Goal: Obtain resource: Obtain resource

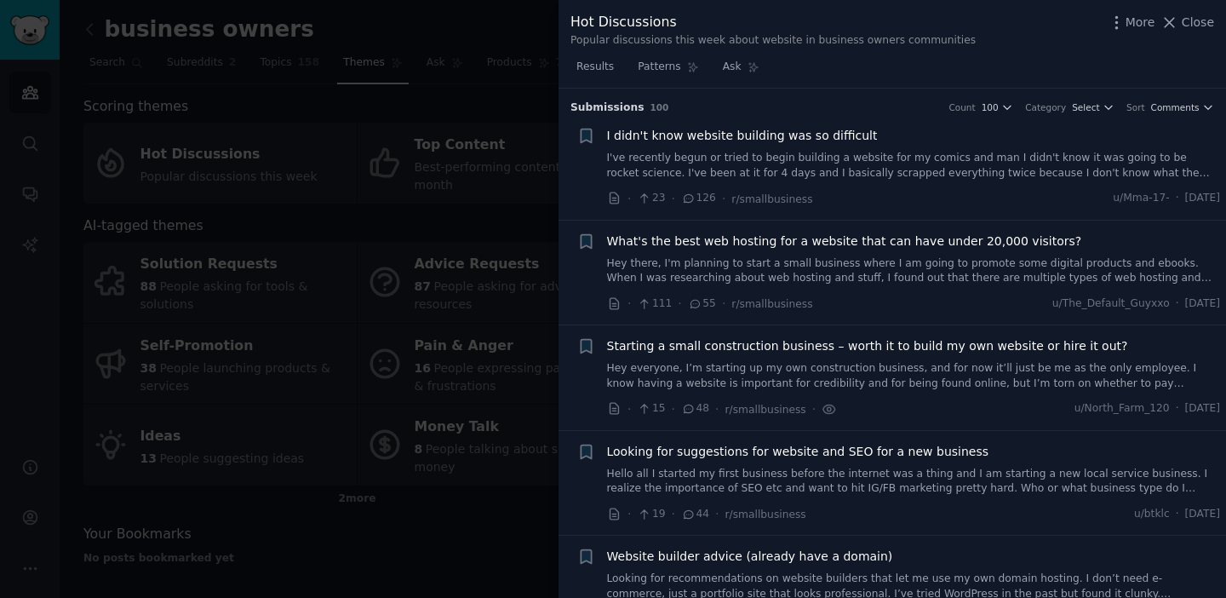
click at [831, 133] on span "I didn't know website building was so difficult" at bounding box center [742, 136] width 271 height 18
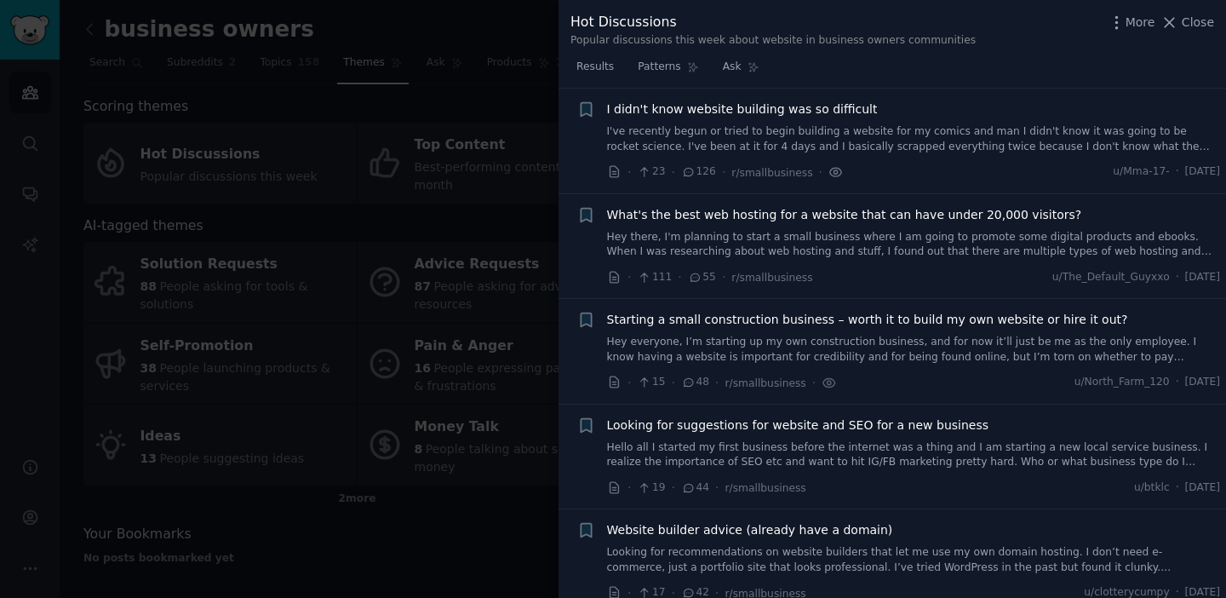
click at [834, 170] on icon at bounding box center [835, 171] width 3 height 3
click at [616, 172] on icon at bounding box center [614, 171] width 9 height 11
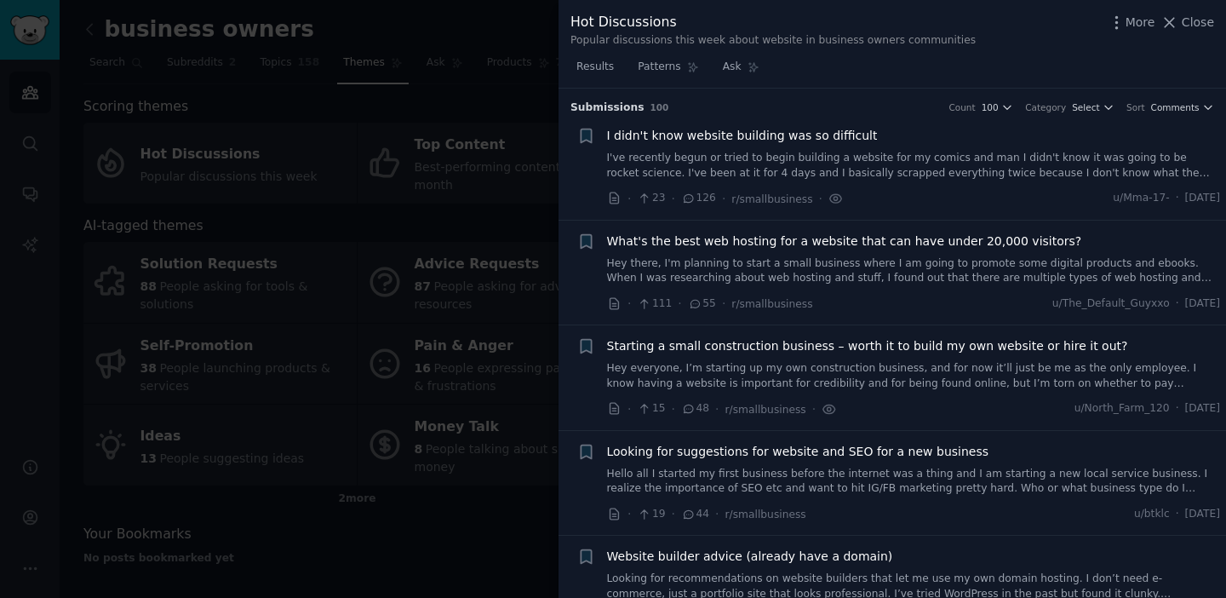
scroll to position [0, 0]
click at [507, 37] on div at bounding box center [613, 299] width 1226 height 598
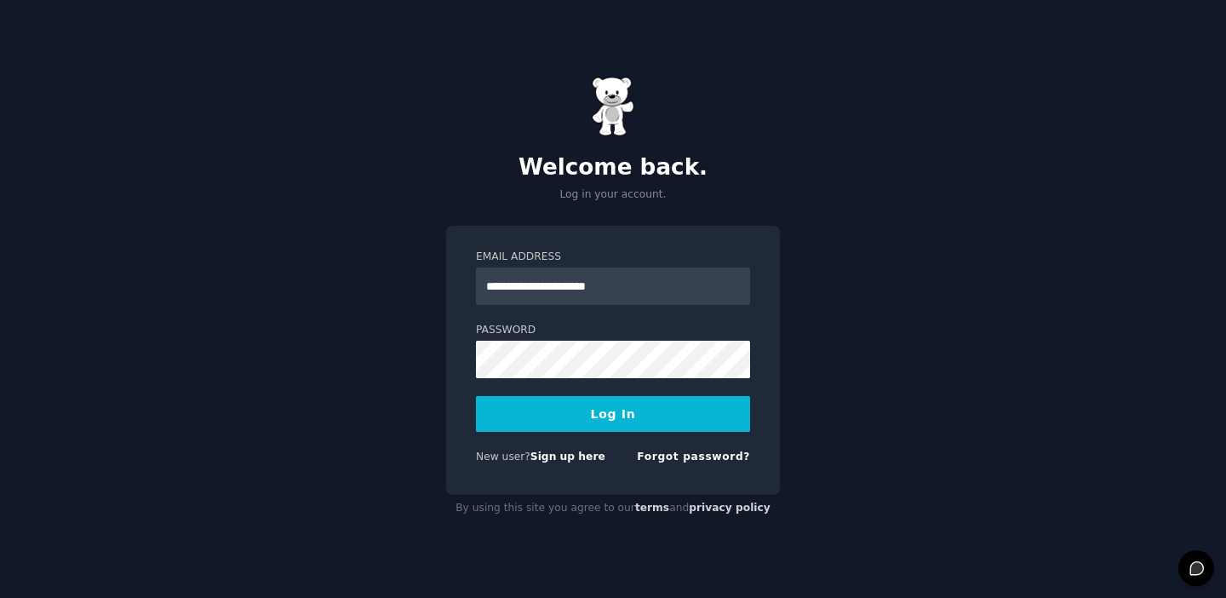
type input "**********"
click at [613, 413] on button "Log In" at bounding box center [613, 414] width 274 height 36
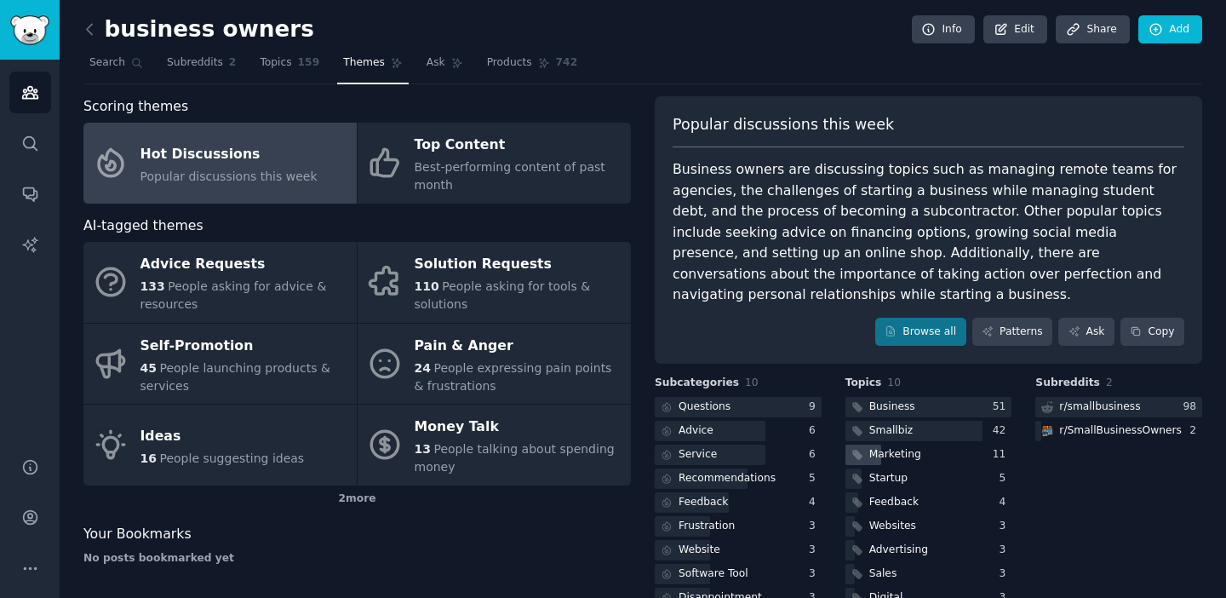
click at [898, 447] on div "Marketing" at bounding box center [895, 454] width 52 height 15
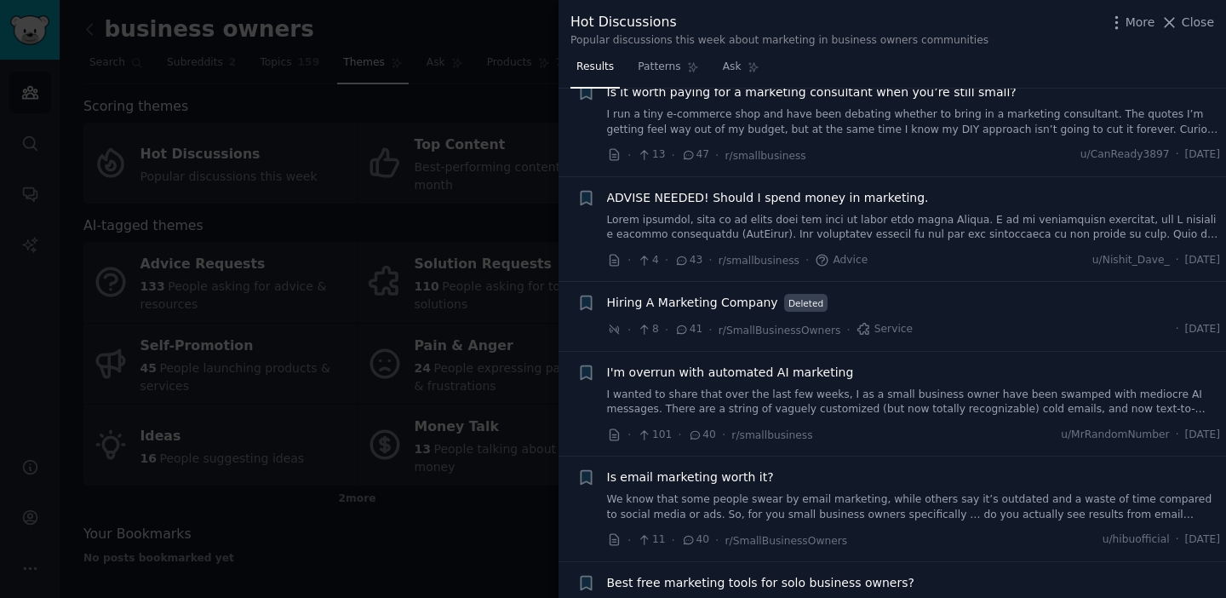
scroll to position [45, 0]
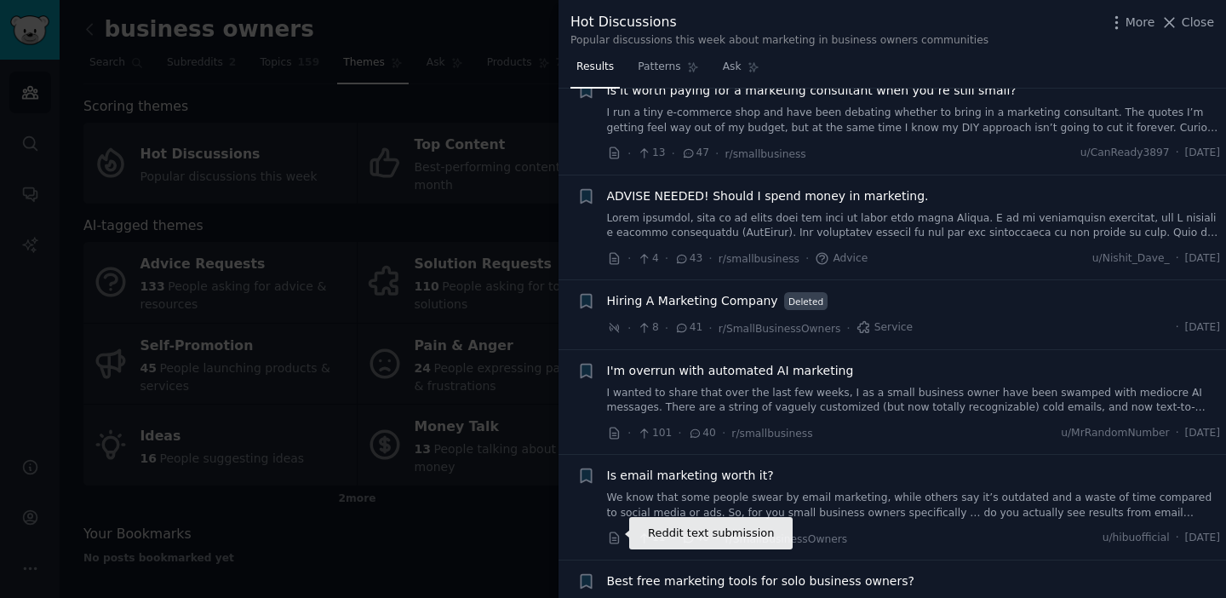
click at [618, 536] on icon at bounding box center [614, 537] width 9 height 11
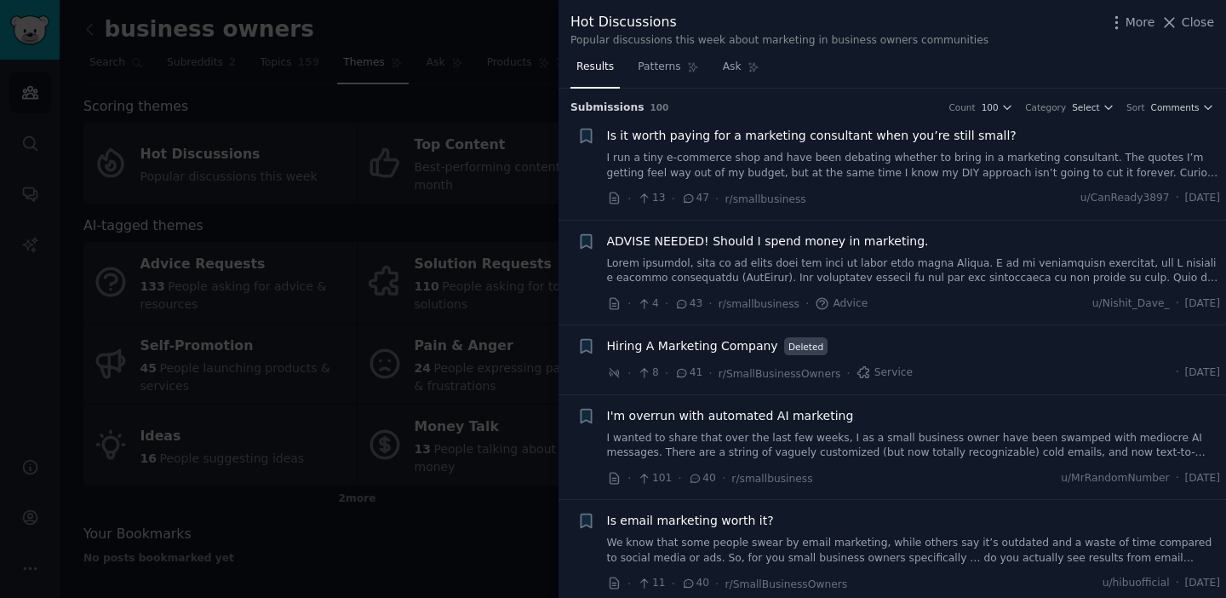
scroll to position [0, 0]
click at [1191, 24] on span "Close" at bounding box center [1198, 23] width 32 height 18
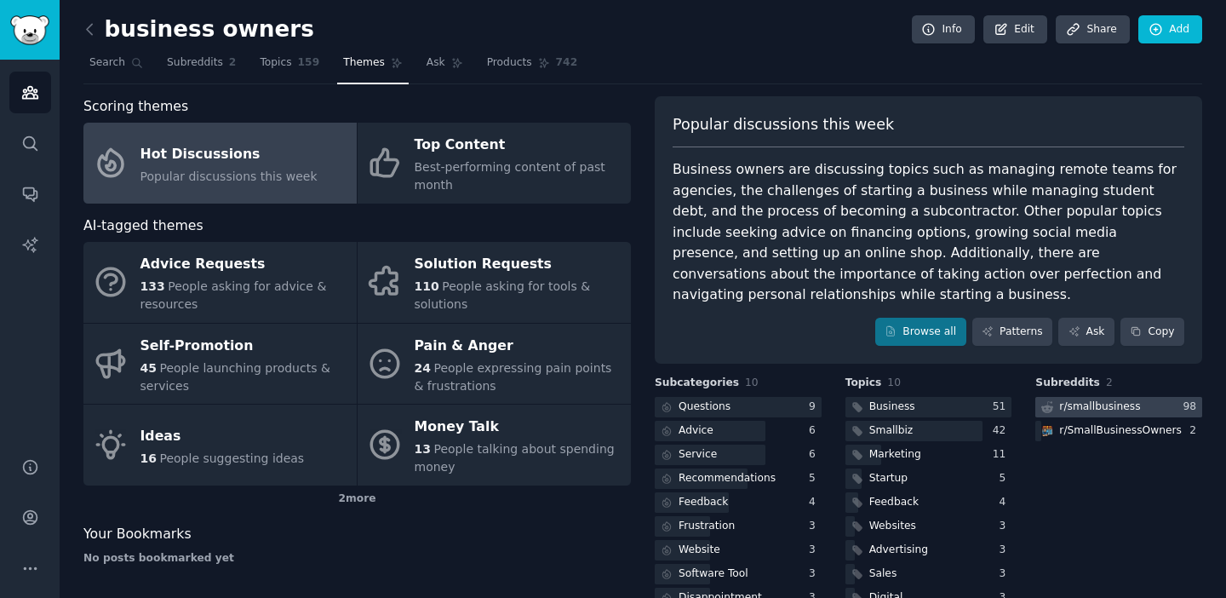
click at [1063, 402] on div "r/ smallbusiness" at bounding box center [1099, 406] width 81 height 15
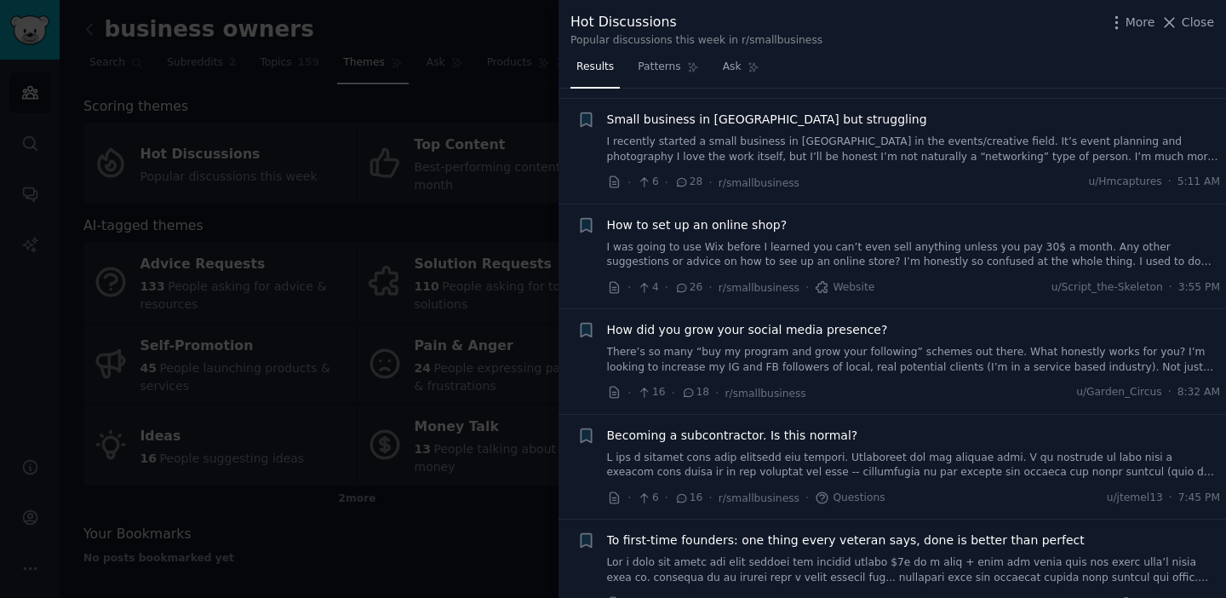
scroll to position [648, 0]
click at [646, 69] on span "Patterns" at bounding box center [659, 67] width 43 height 15
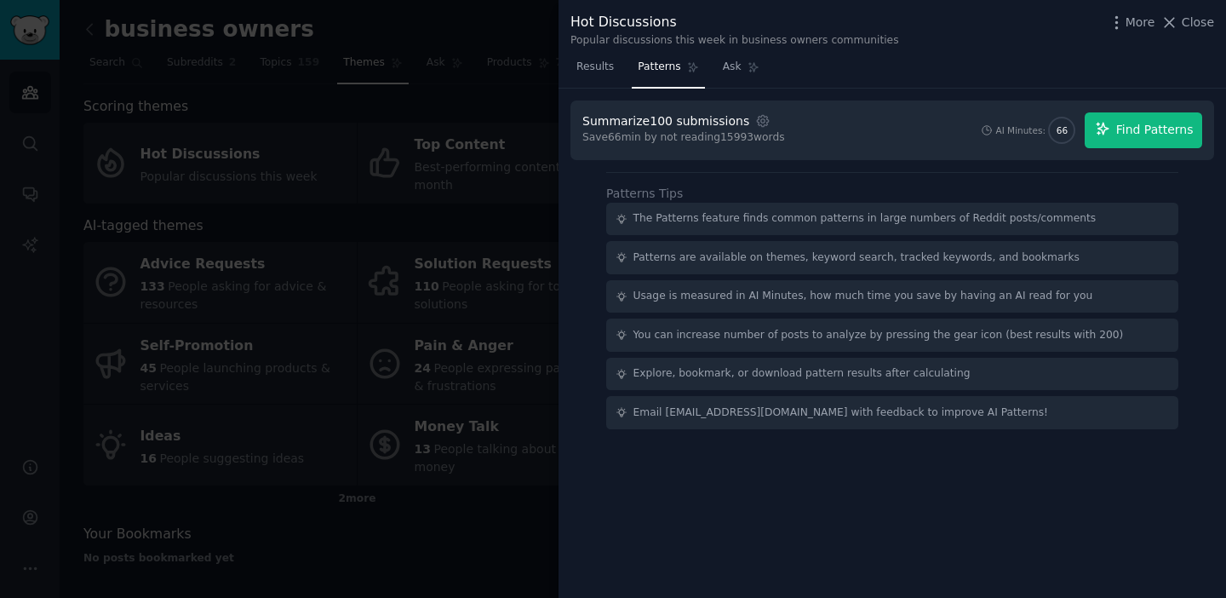
click at [1132, 133] on span "Find Patterns" at bounding box center [1154, 130] width 77 height 18
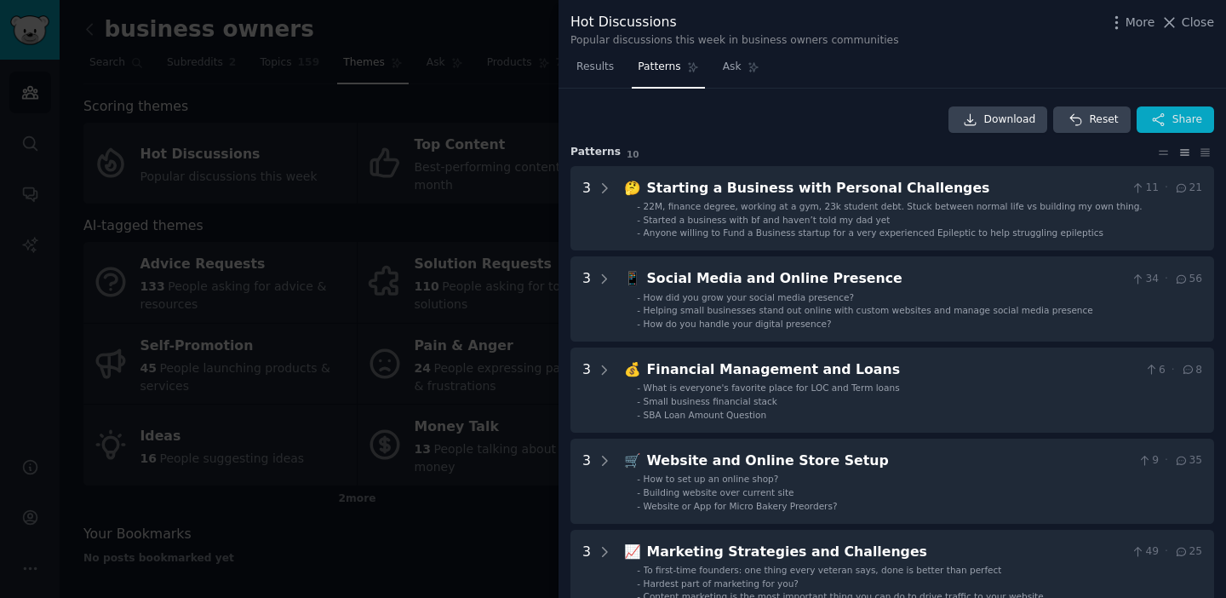
click at [1164, 129] on button "Share" at bounding box center [1175, 119] width 77 height 27
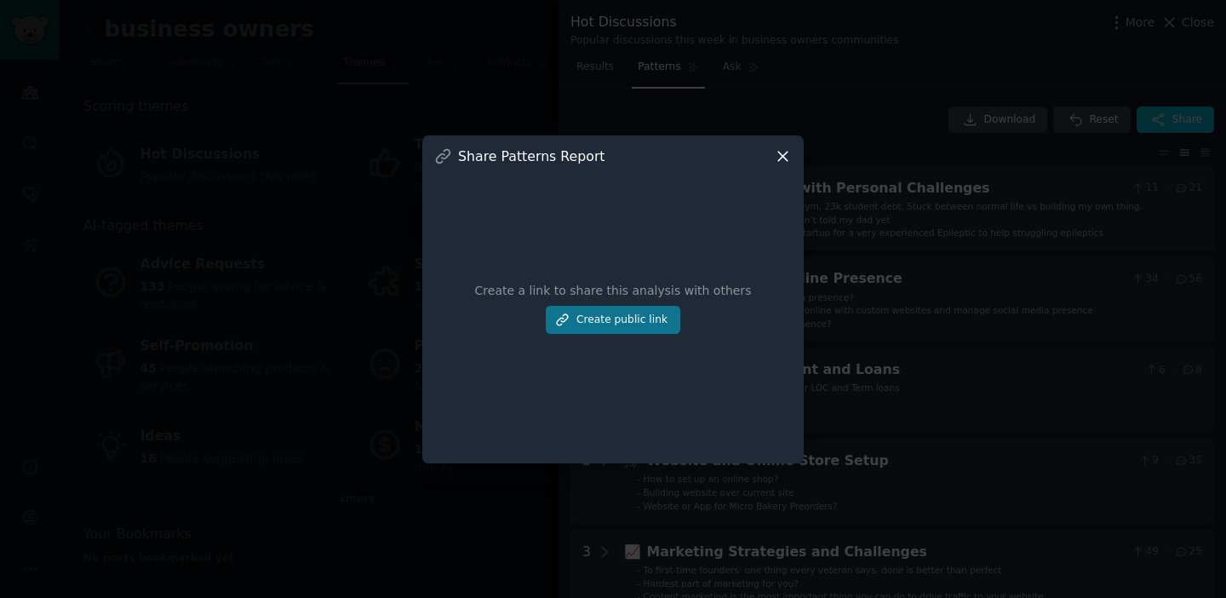
click at [633, 319] on button "Create public link" at bounding box center [613, 320] width 135 height 29
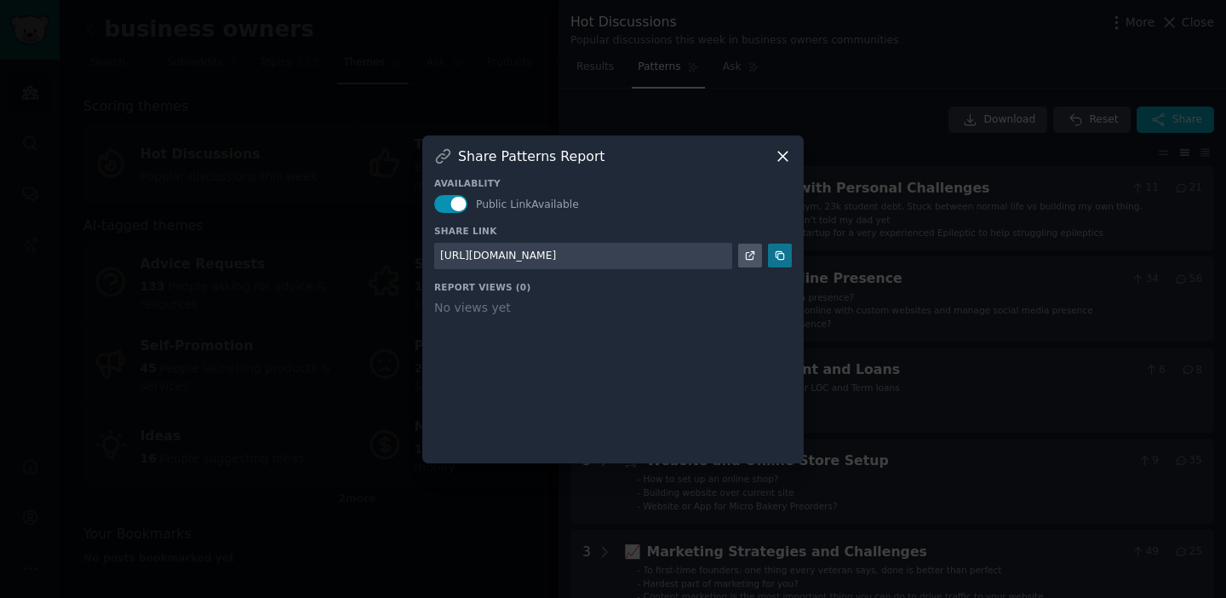
click at [777, 258] on icon at bounding box center [780, 255] width 12 height 12
click at [782, 152] on icon at bounding box center [783, 156] width 18 height 18
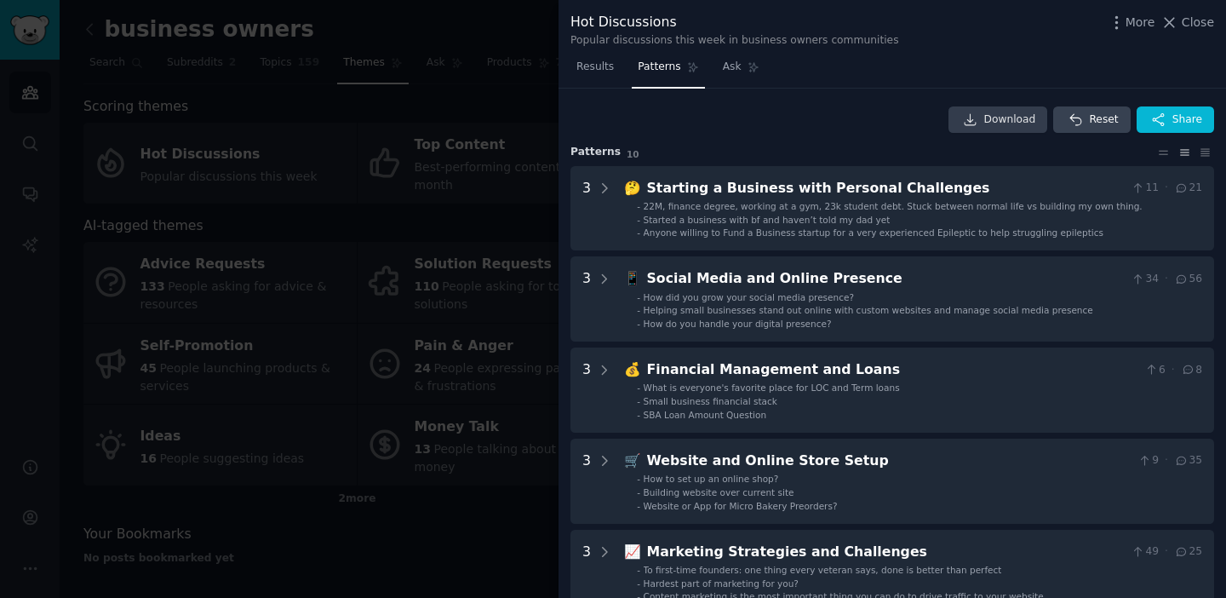
click at [1005, 122] on span "Download" at bounding box center [1010, 119] width 52 height 15
click at [1212, 26] on span "Close" at bounding box center [1198, 23] width 32 height 18
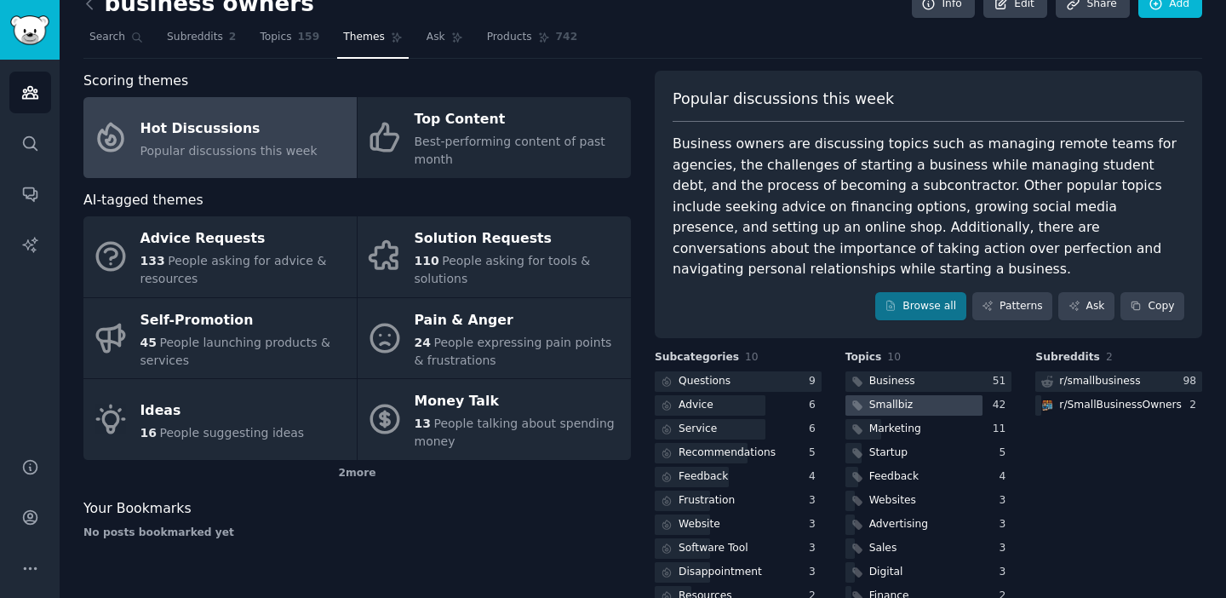
scroll to position [13, 0]
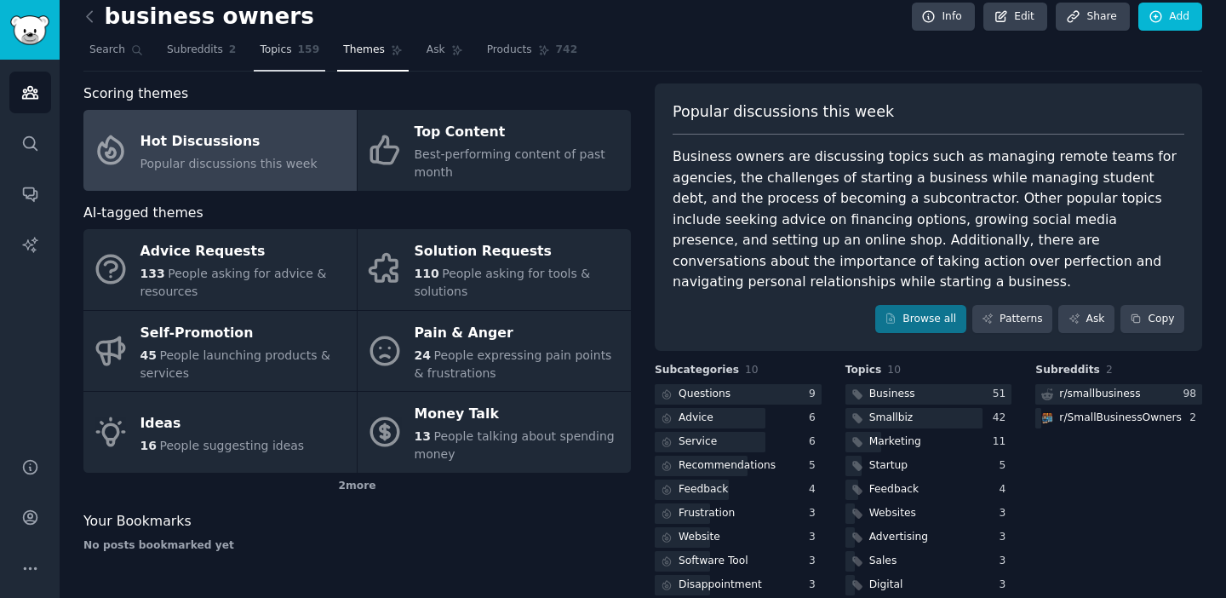
click at [289, 55] on span "Topics" at bounding box center [276, 50] width 32 height 15
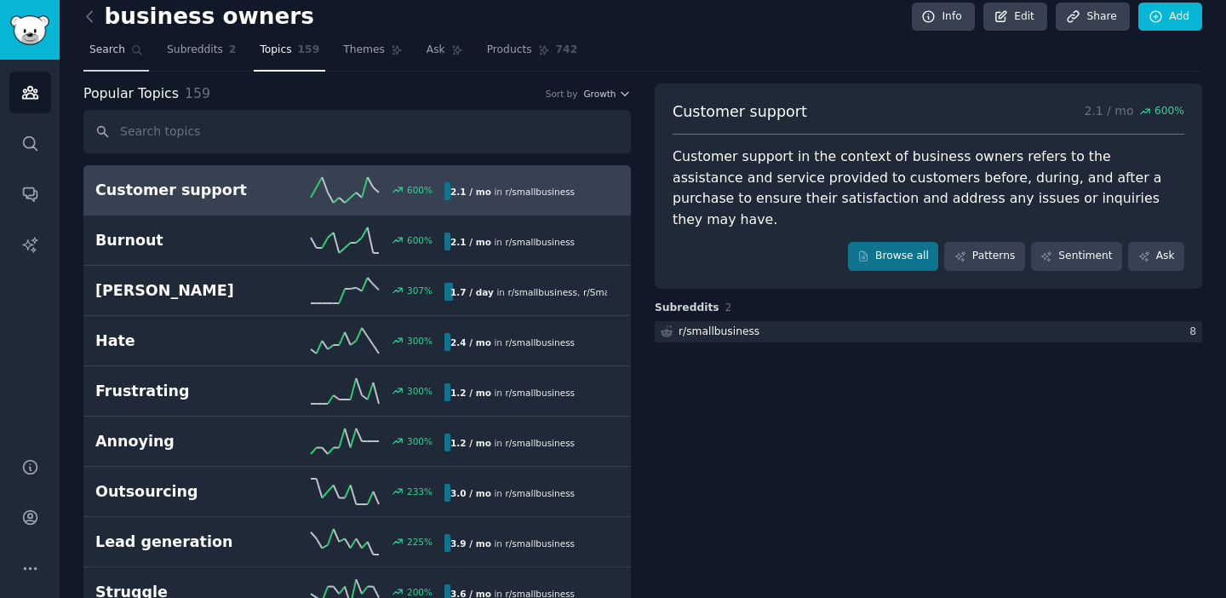
click at [105, 57] on link "Search" at bounding box center [116, 54] width 66 height 35
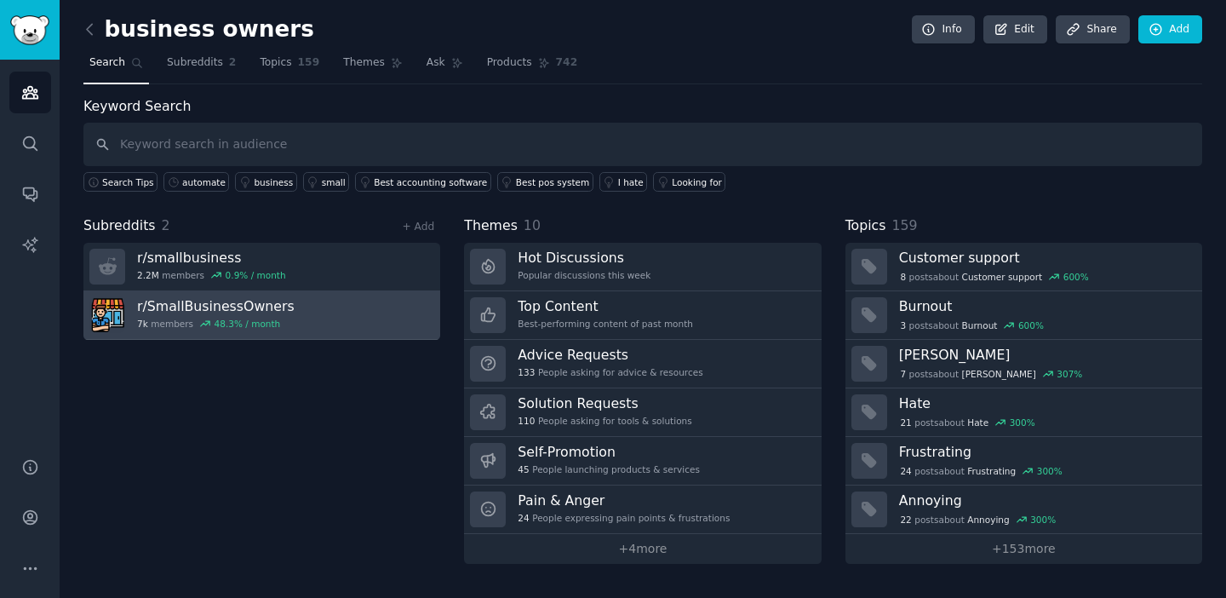
click at [284, 315] on link "r/ SmallBusinessOwners 7k members 48.3 % / month" at bounding box center [261, 315] width 357 height 49
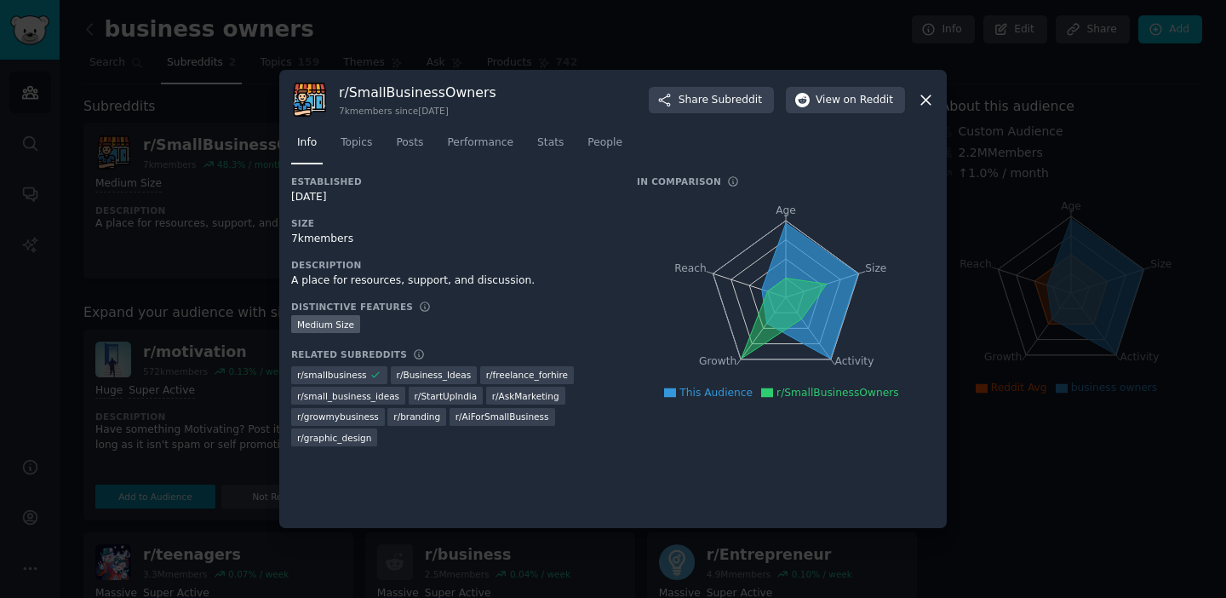
click at [381, 146] on nav "Info Topics Posts Performance Stats People" at bounding box center [613, 146] width 644 height 35
click at [368, 146] on span "Topics" at bounding box center [357, 142] width 32 height 15
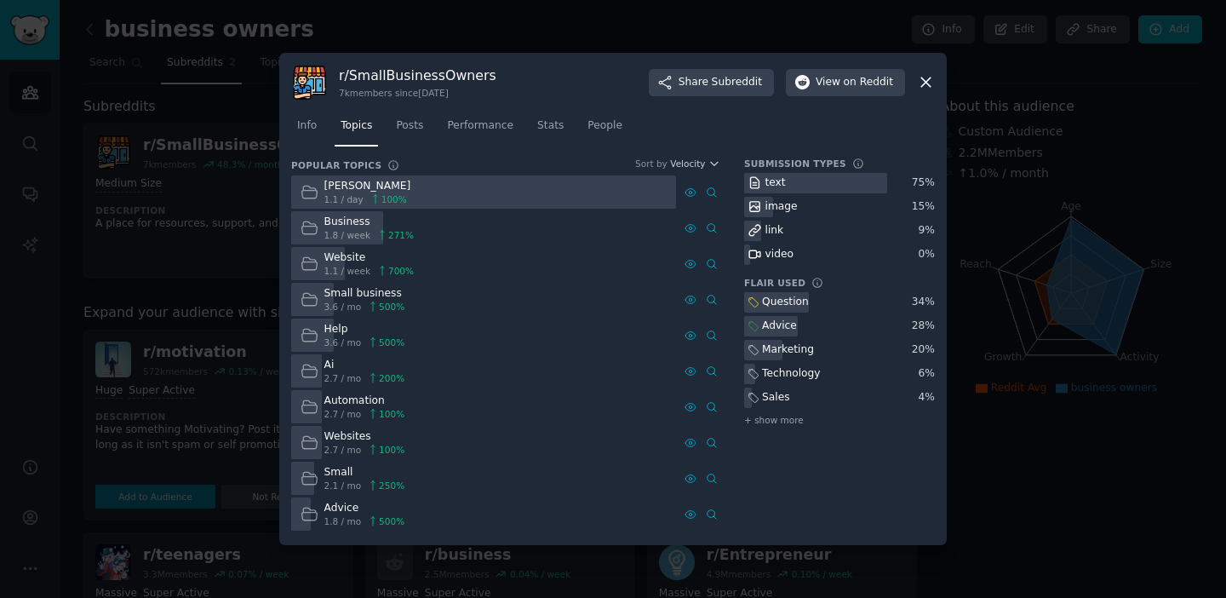
click at [926, 78] on icon at bounding box center [926, 82] width 18 height 18
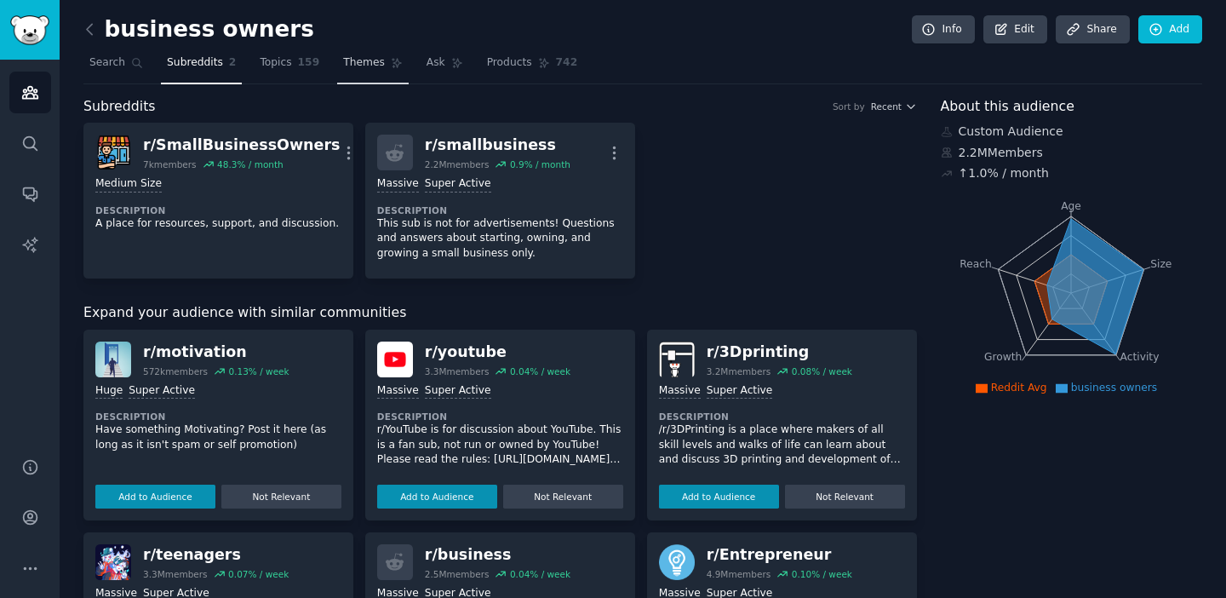
click at [353, 67] on span "Themes" at bounding box center [364, 62] width 42 height 15
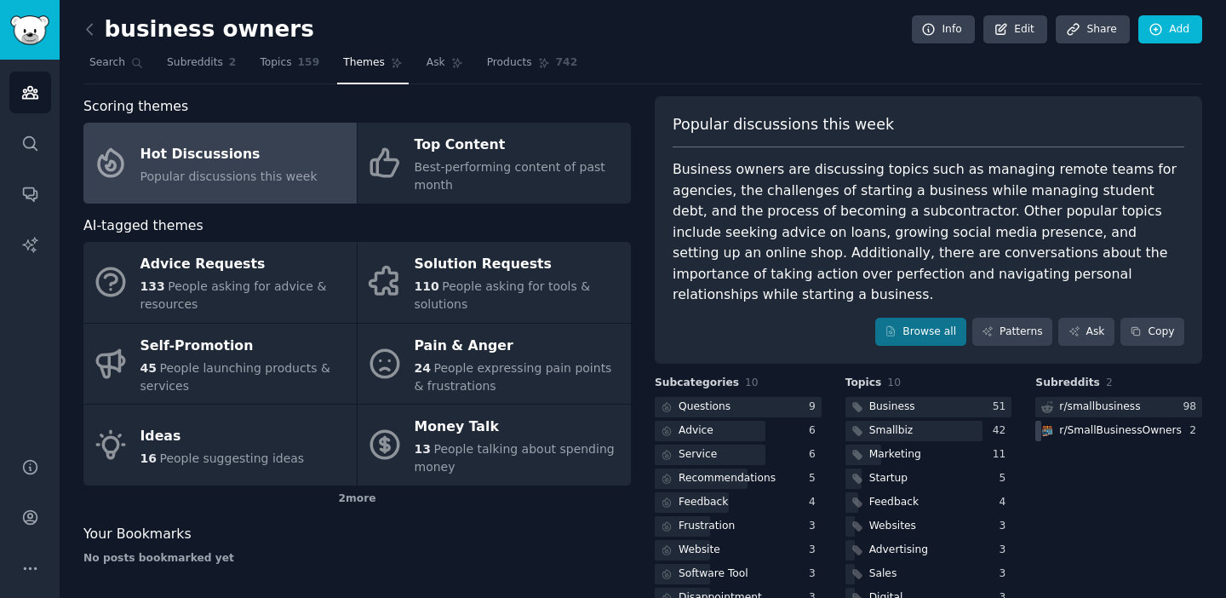
click at [1069, 423] on div "r/ SmallBusinessOwners" at bounding box center [1120, 430] width 123 height 15
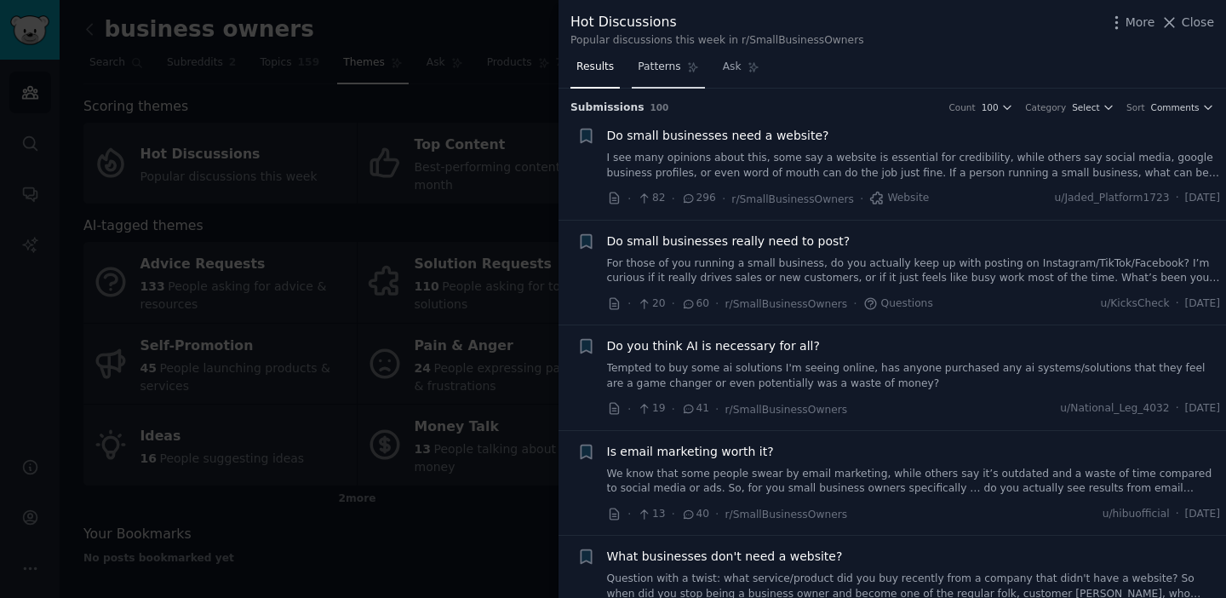
click at [656, 66] on span "Patterns" at bounding box center [659, 67] width 43 height 15
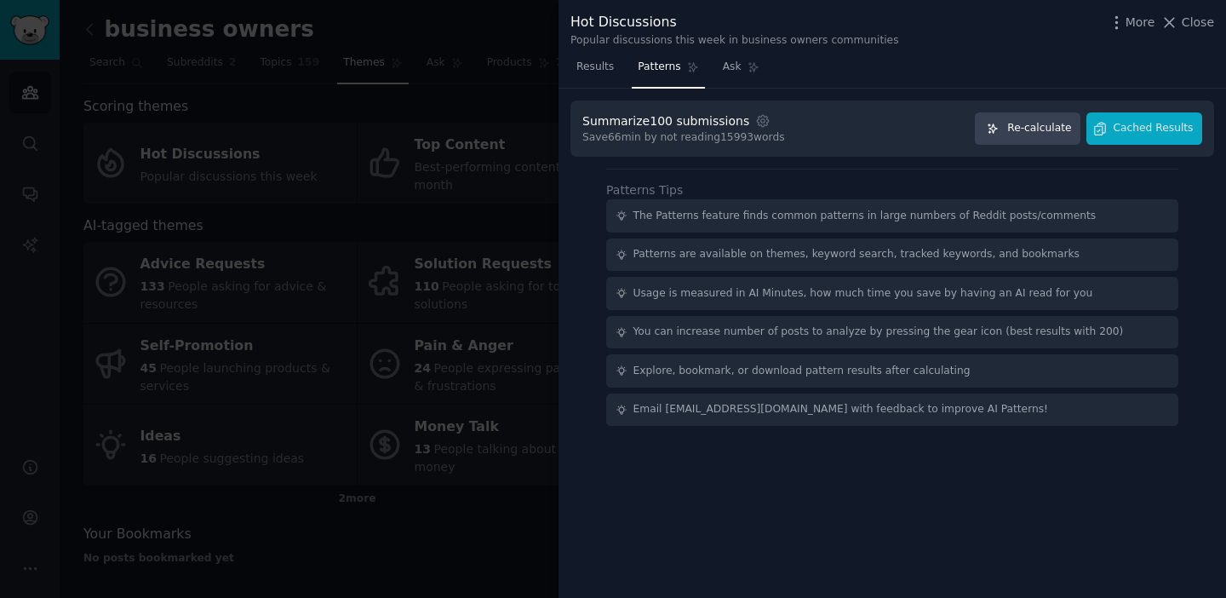
click at [1046, 122] on span "Re-calculate" at bounding box center [1039, 128] width 64 height 15
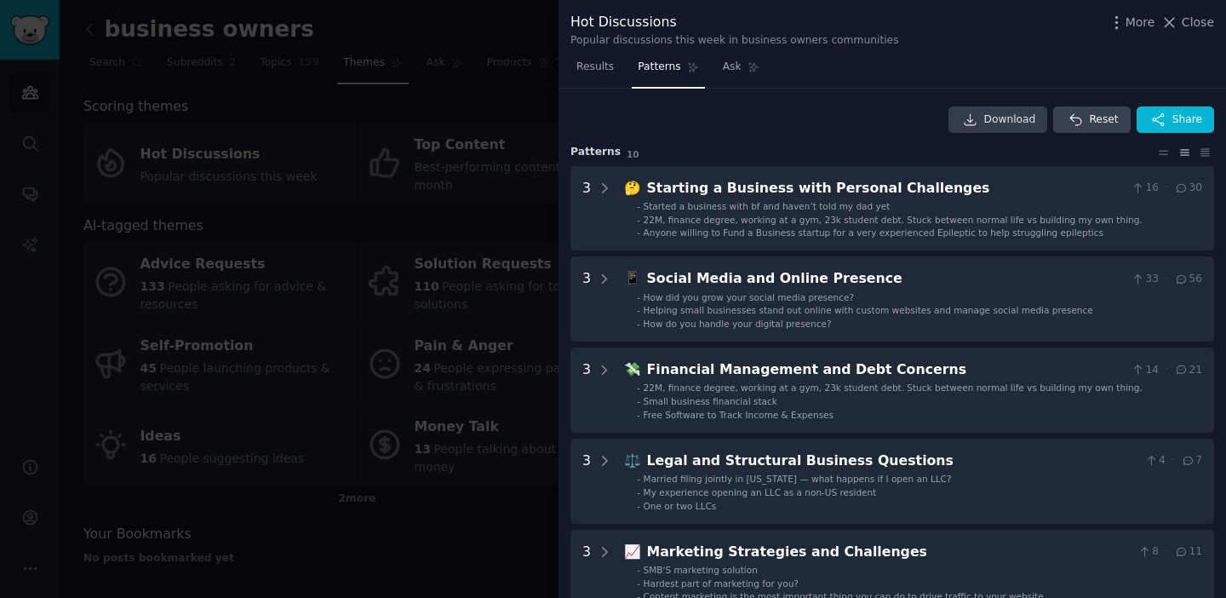
click at [1023, 122] on span "Download" at bounding box center [1010, 119] width 52 height 15
click at [1194, 28] on span "Close" at bounding box center [1198, 23] width 32 height 18
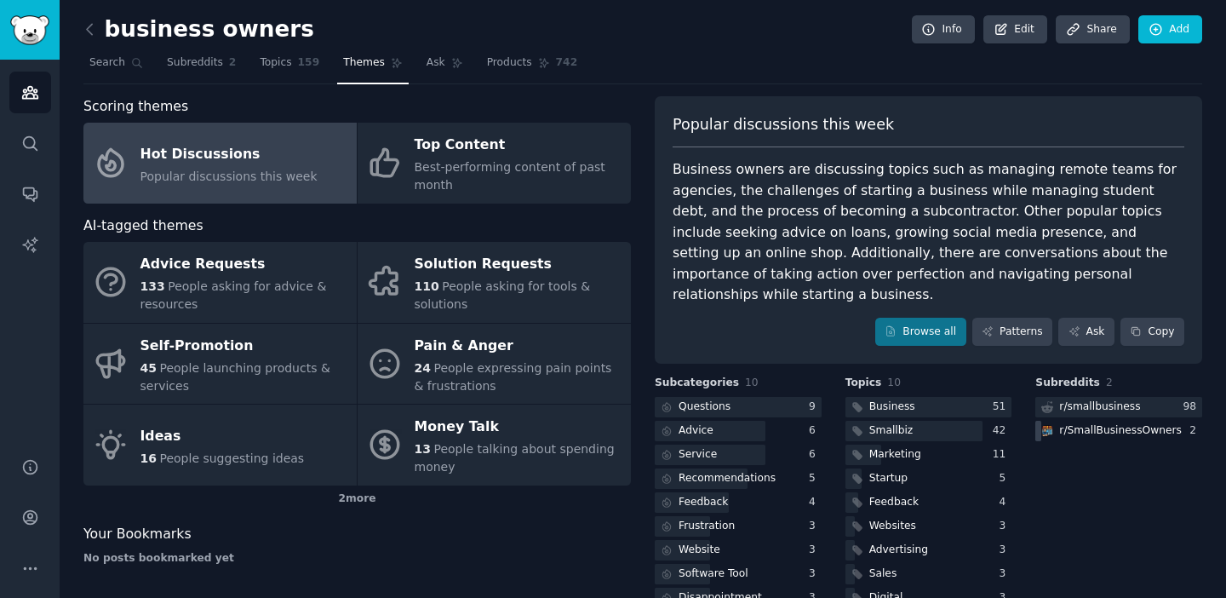
click at [1088, 423] on div "r/ SmallBusinessOwners" at bounding box center [1120, 430] width 123 height 15
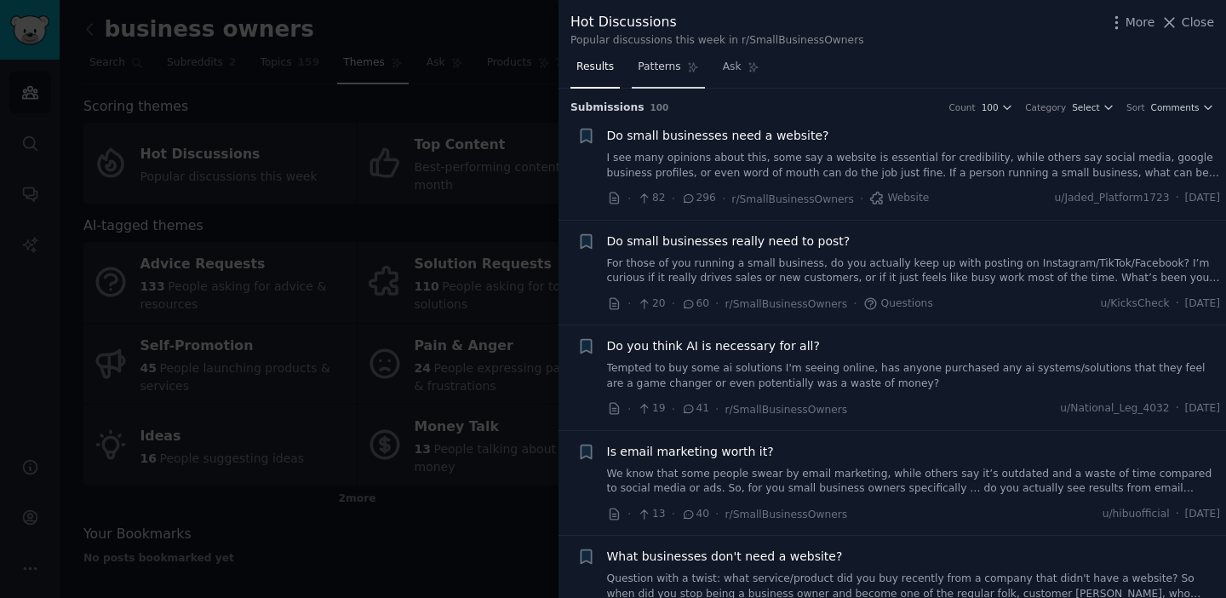
click at [672, 72] on span "Patterns" at bounding box center [659, 67] width 43 height 15
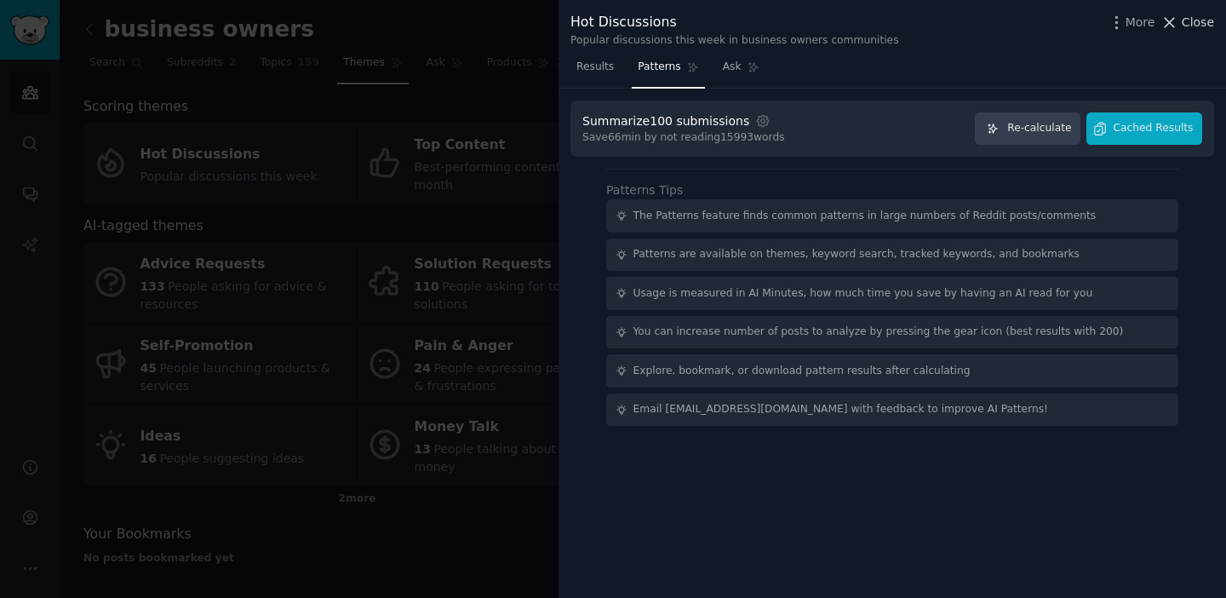
click at [1185, 26] on span "Close" at bounding box center [1198, 23] width 32 height 18
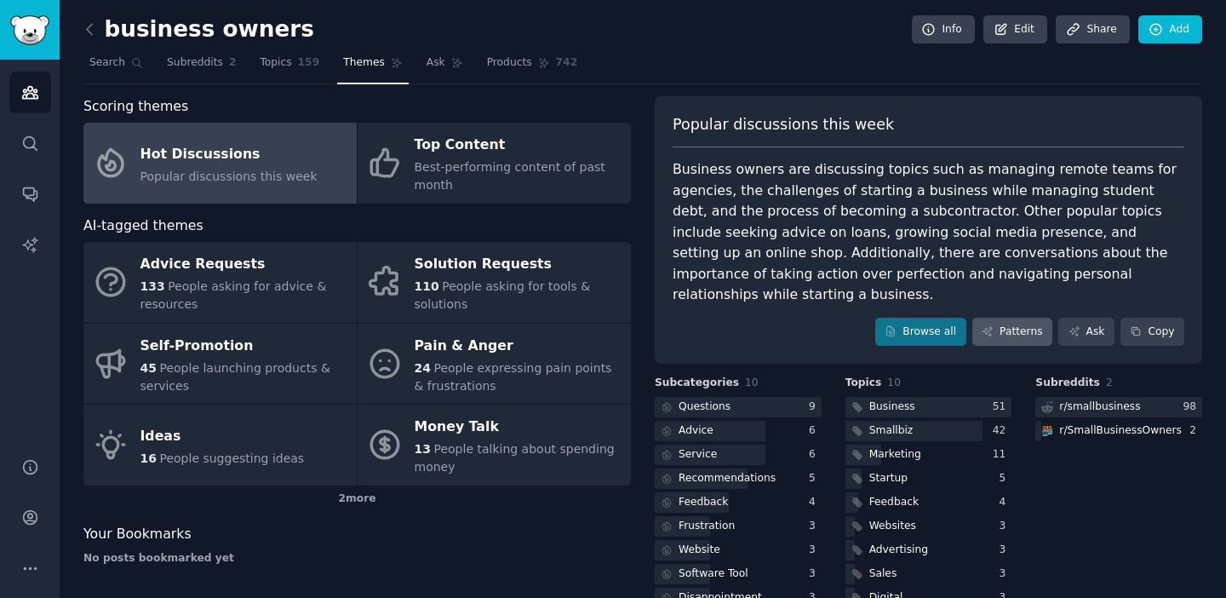
click at [1000, 318] on link "Patterns" at bounding box center [1012, 332] width 80 height 29
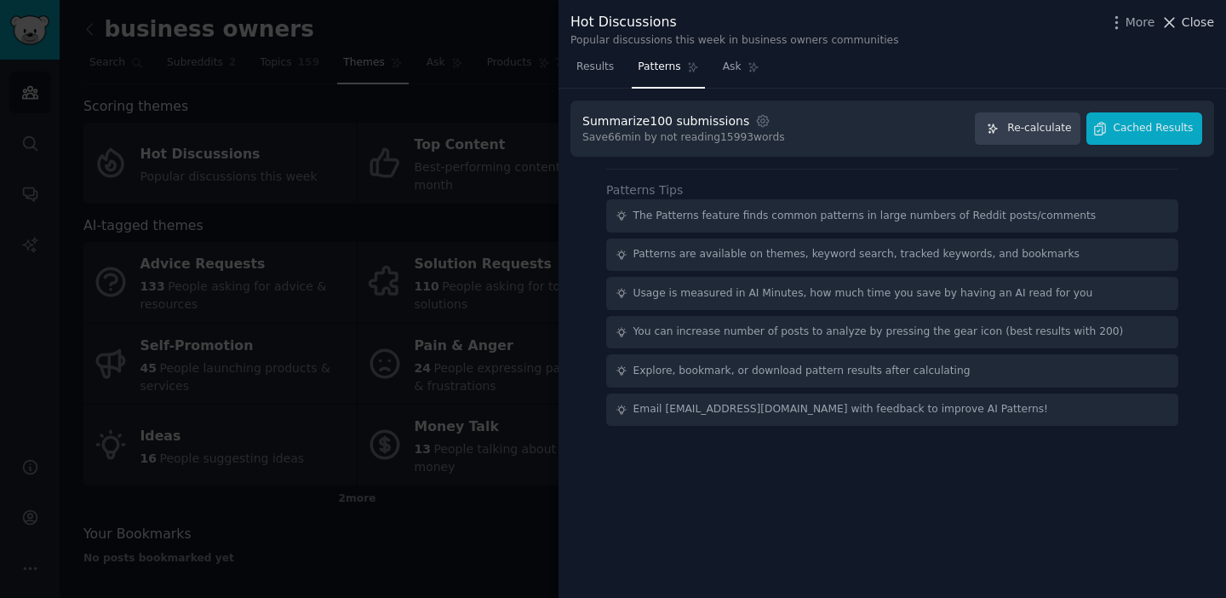
click at [1183, 26] on span "Close" at bounding box center [1198, 23] width 32 height 18
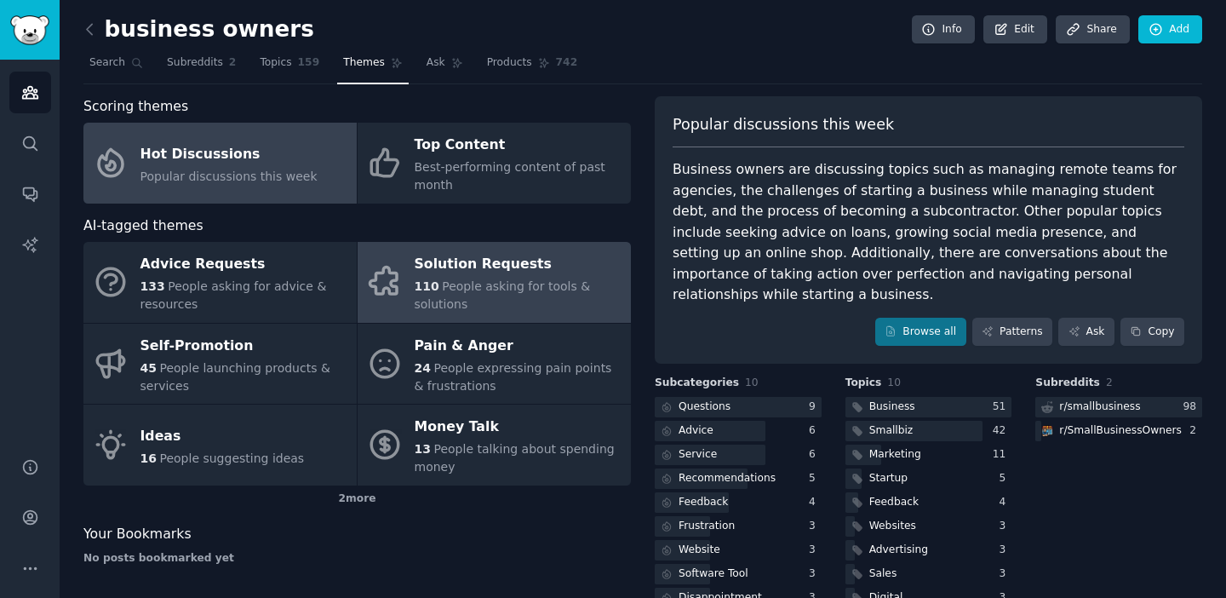
click at [409, 276] on link "Solution Requests 110 People asking for tools & solutions" at bounding box center [494, 282] width 273 height 81
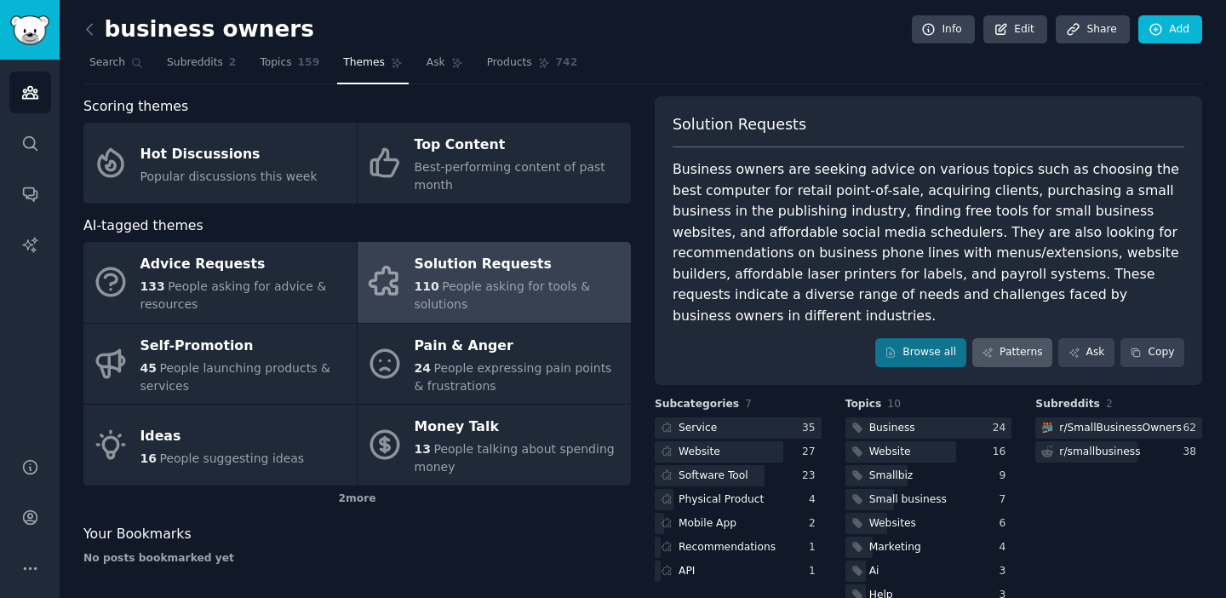
click at [1002, 338] on link "Patterns" at bounding box center [1012, 352] width 80 height 29
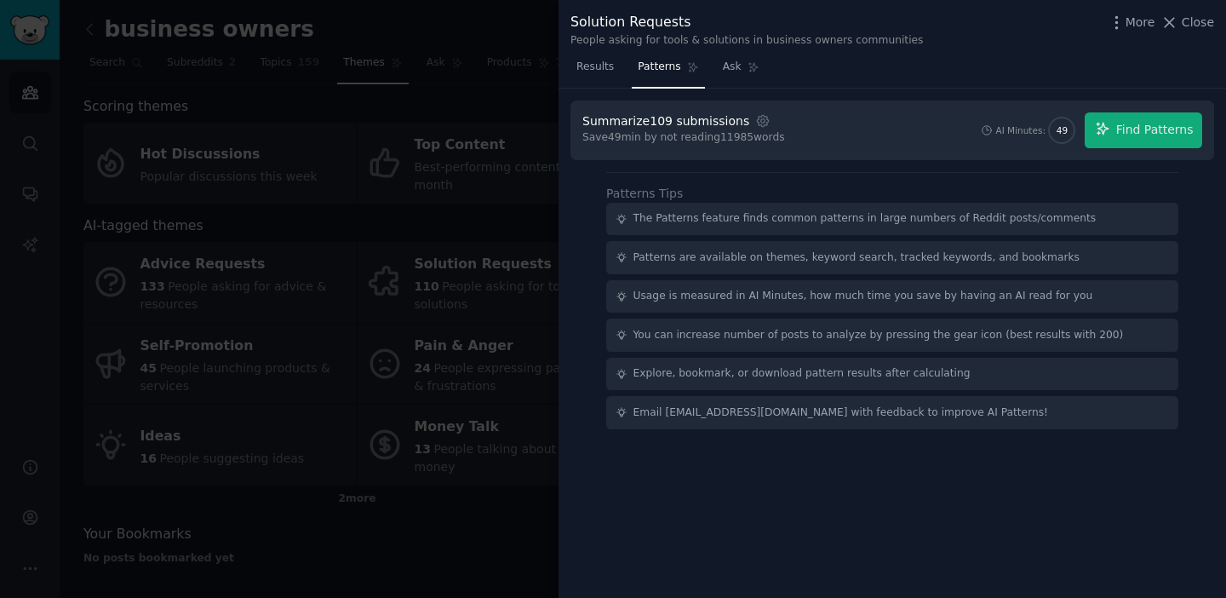
click at [1065, 173] on div "Patterns Tips The Patterns feature finds common patterns in large numbers of Re…" at bounding box center [892, 300] width 572 height 257
click at [1104, 131] on icon "button" at bounding box center [1102, 128] width 11 height 11
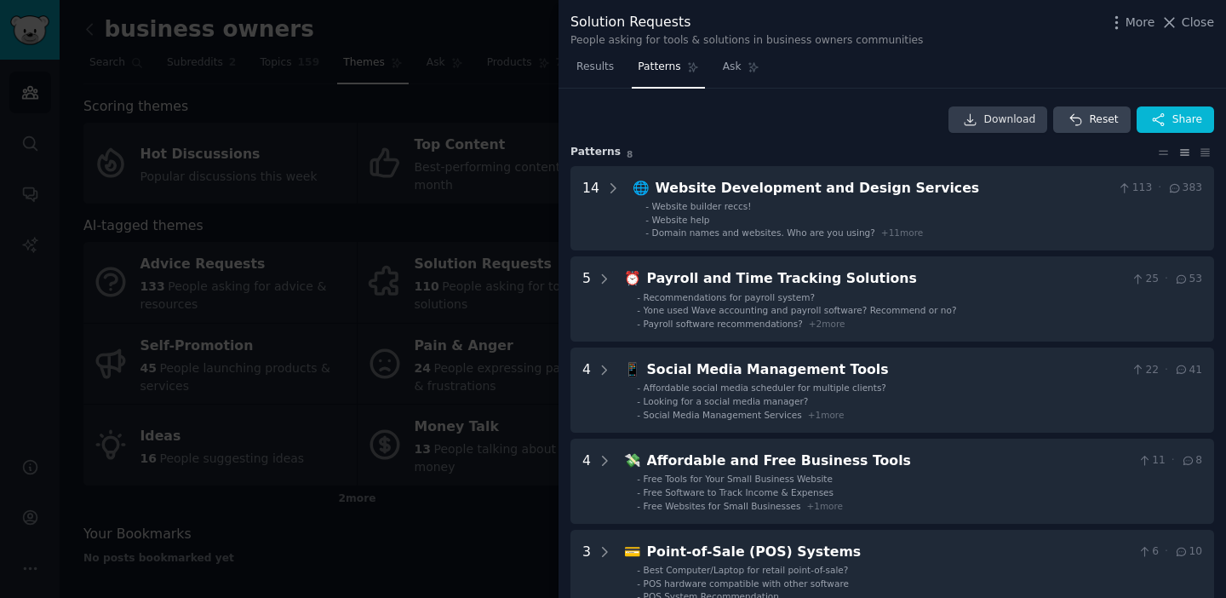
click at [1017, 116] on span "Download" at bounding box center [1010, 119] width 52 height 15
click at [1191, 20] on span "Close" at bounding box center [1198, 23] width 32 height 18
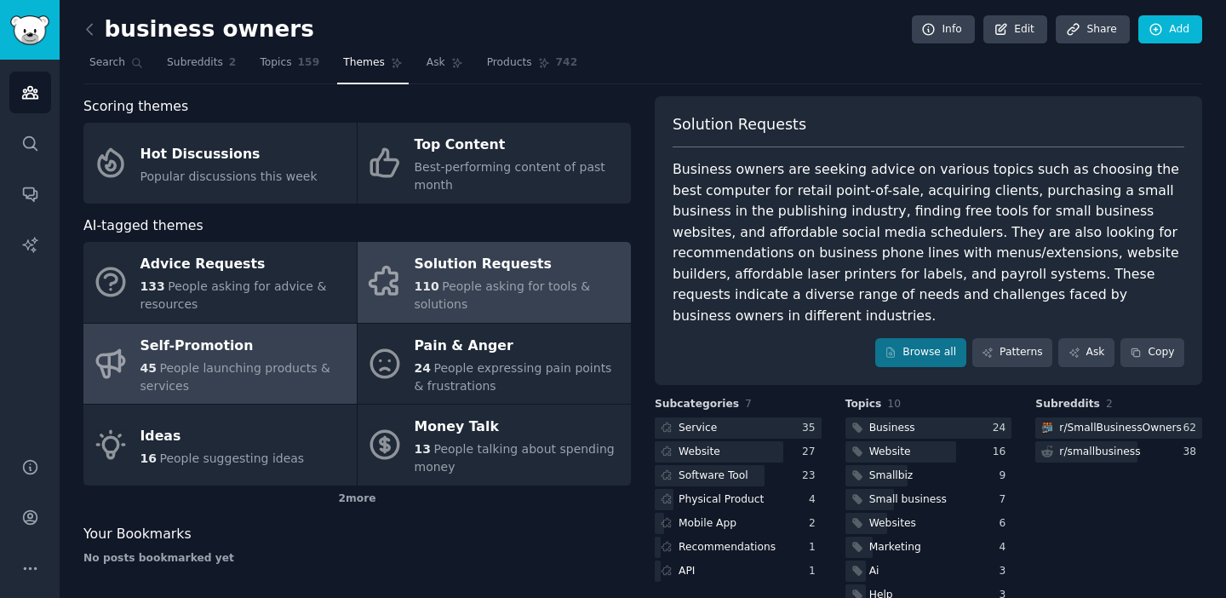
click at [220, 387] on div "45 People launching products & services" at bounding box center [244, 377] width 208 height 36
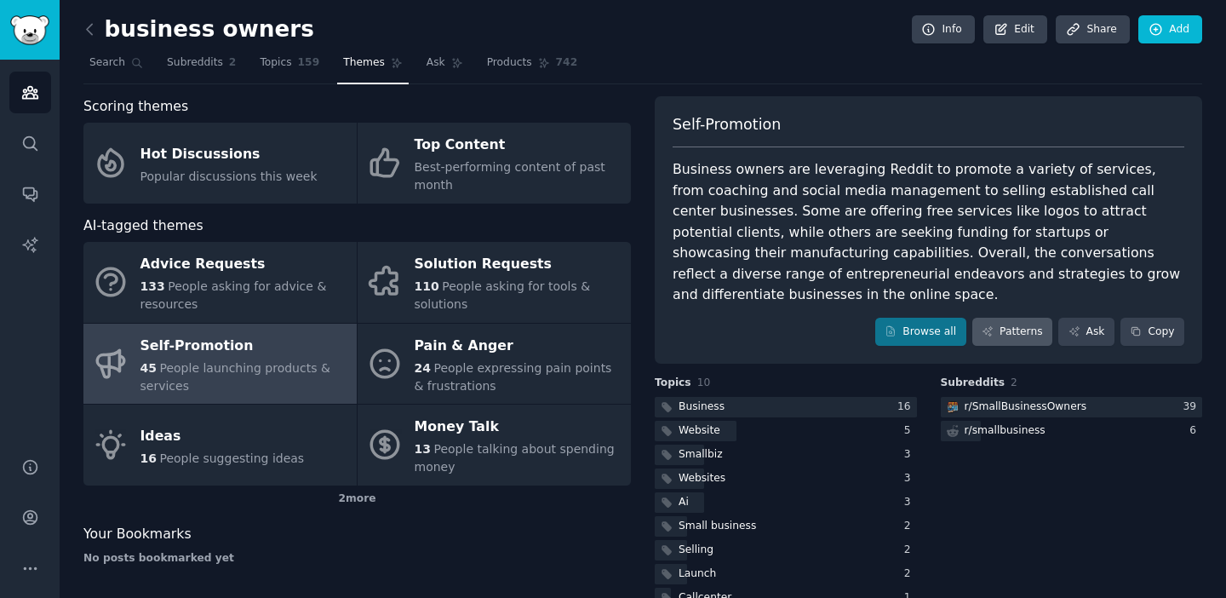
click at [1024, 318] on link "Patterns" at bounding box center [1012, 332] width 80 height 29
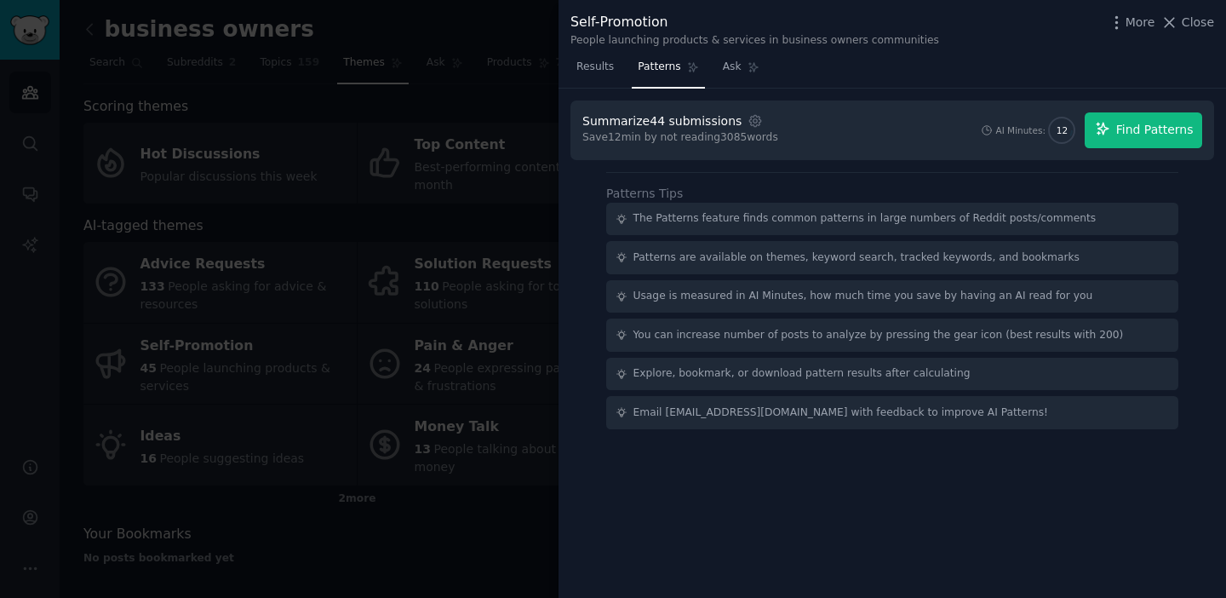
click at [1125, 124] on span "Find Patterns" at bounding box center [1154, 130] width 77 height 18
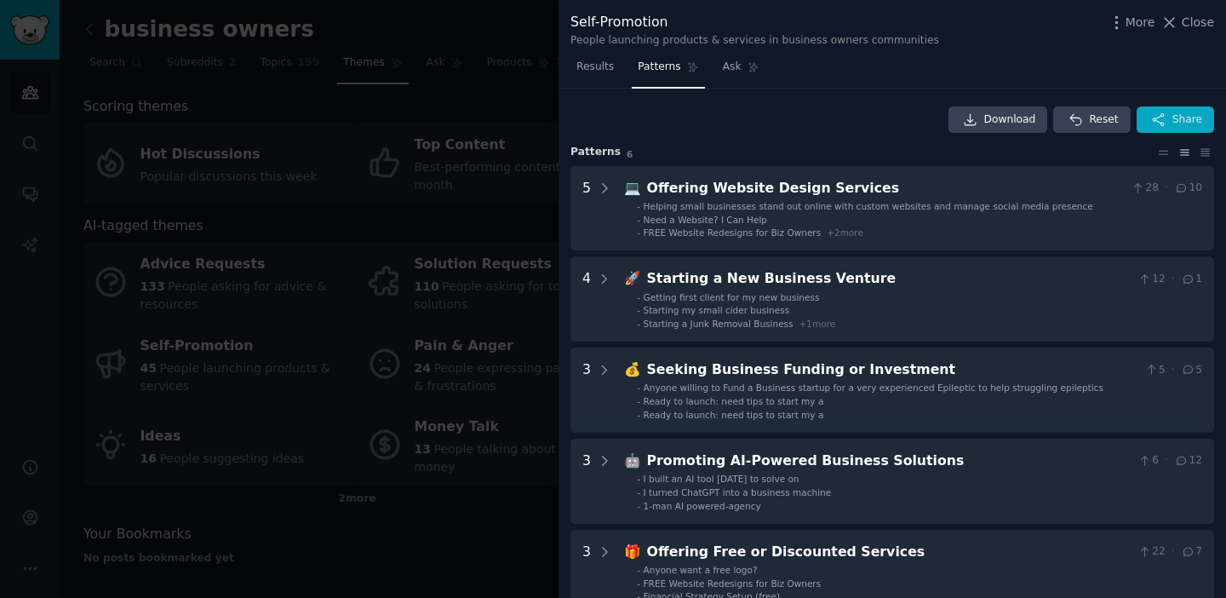
click at [1172, 115] on span "Share" at bounding box center [1187, 119] width 30 height 15
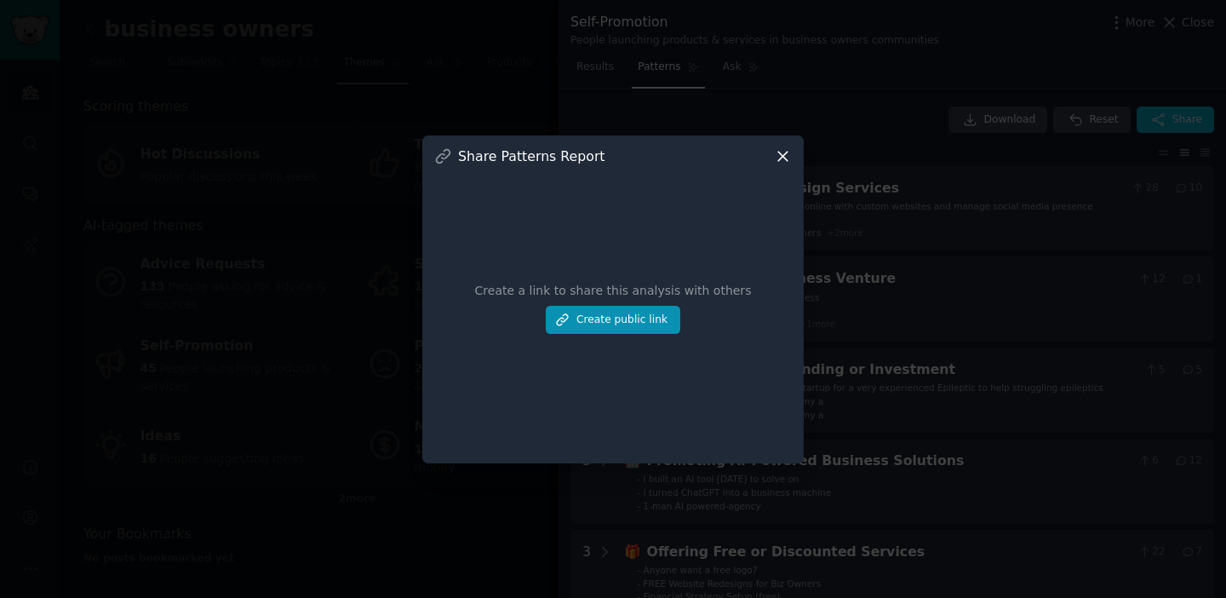
click at [782, 163] on icon at bounding box center [783, 156] width 18 height 18
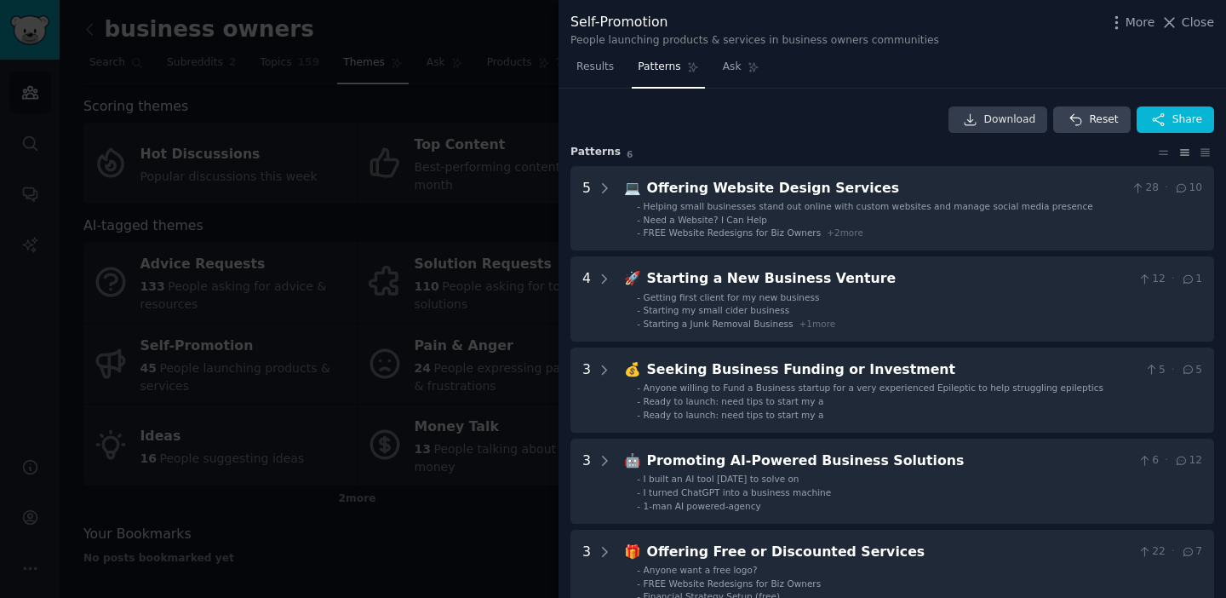
click at [976, 122] on icon at bounding box center [970, 119] width 15 height 15
click at [1196, 24] on span "Close" at bounding box center [1198, 23] width 32 height 18
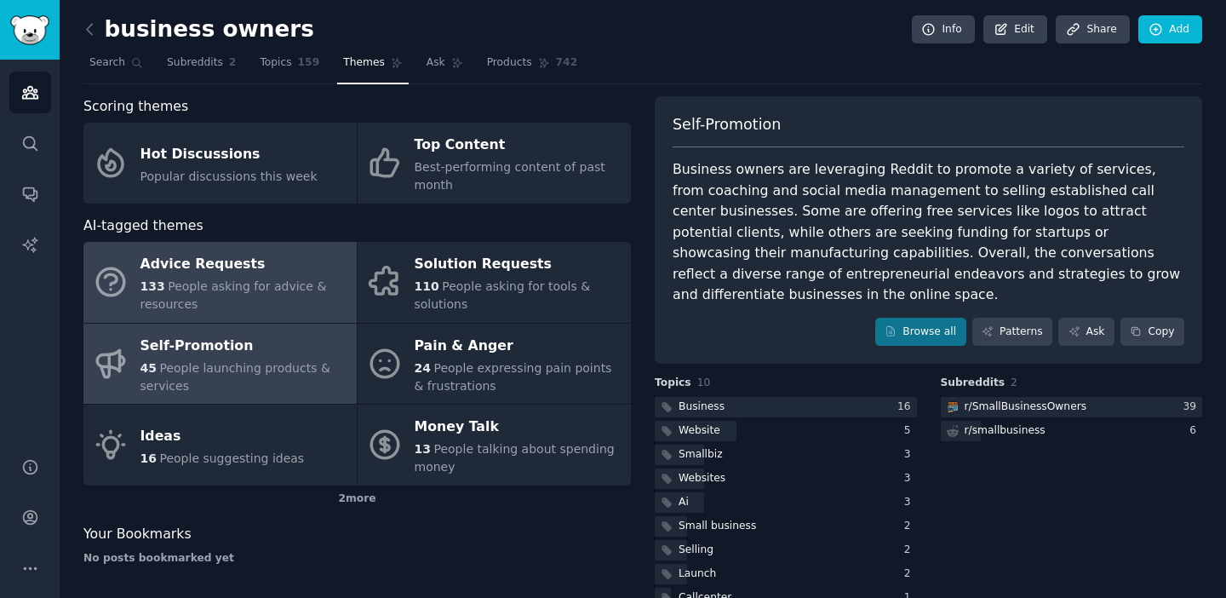
click at [265, 272] on div "Advice Requests" at bounding box center [244, 264] width 208 height 27
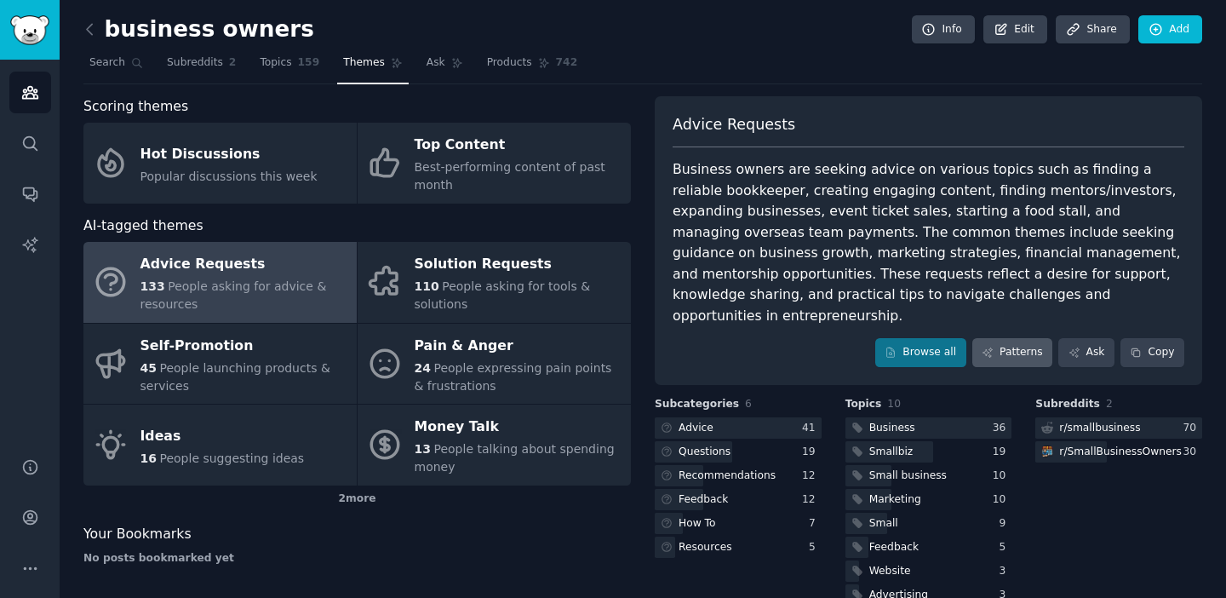
click at [1005, 338] on link "Patterns" at bounding box center [1012, 352] width 80 height 29
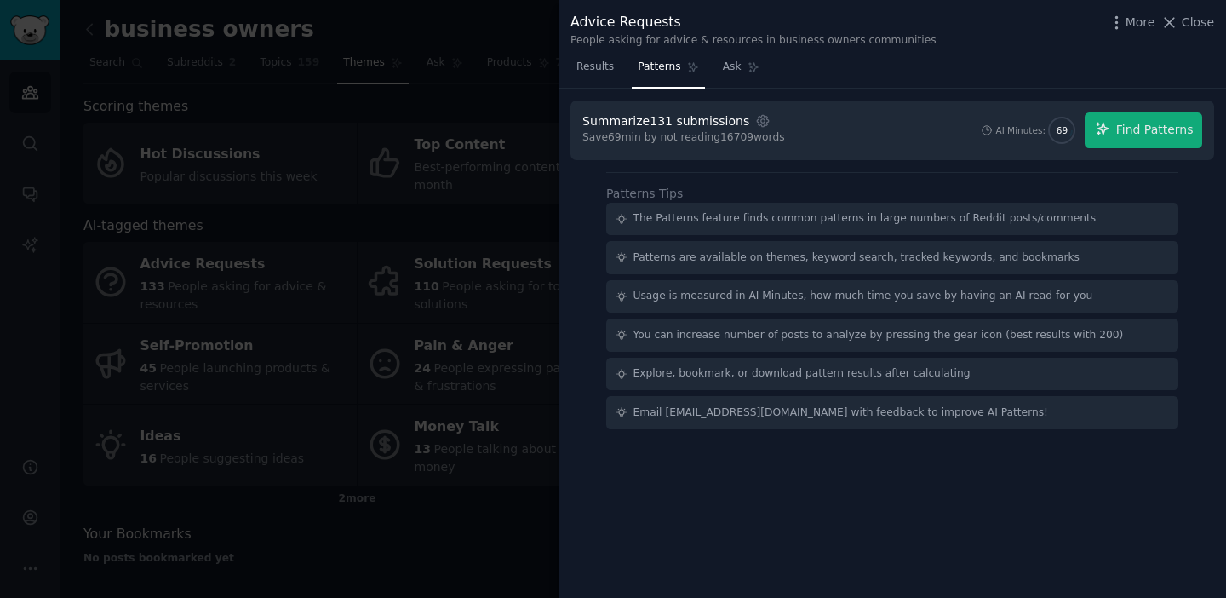
click at [1149, 140] on button "Find Patterns" at bounding box center [1144, 130] width 118 height 36
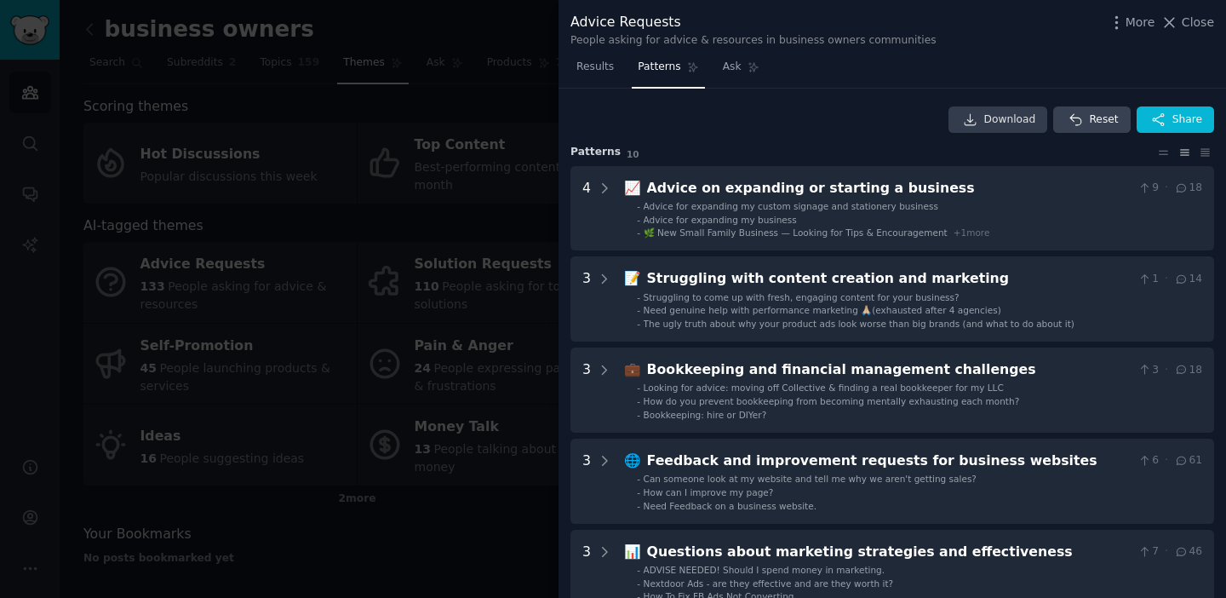
click at [1004, 113] on span "Download" at bounding box center [1010, 119] width 52 height 15
